Goal: Transaction & Acquisition: Purchase product/service

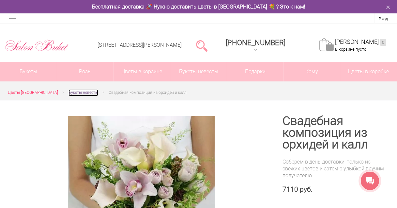
click at [76, 93] on span "Букеты невесты" at bounding box center [84, 92] width 30 height 5
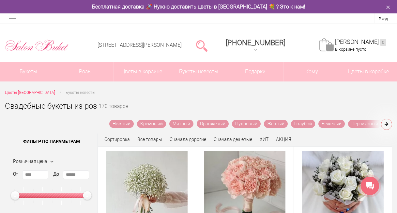
click at [387, 124] on icon at bounding box center [387, 123] width 4 height 5
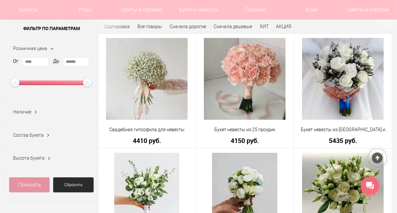
scroll to position [95, 0]
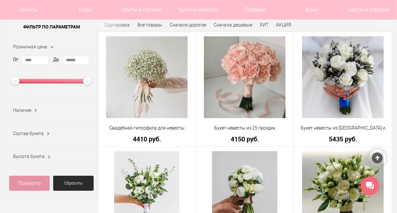
click at [32, 132] on span "Состав букета" at bounding box center [28, 133] width 31 height 5
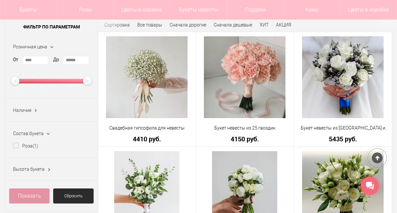
click at [40, 130] on div "Состав букета" at bounding box center [28, 133] width 31 height 7
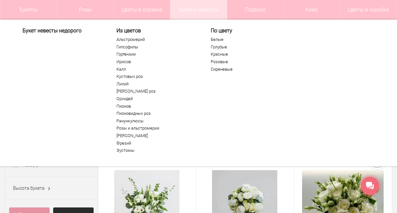
scroll to position [0, 0]
